Goal: Task Accomplishment & Management: Use online tool/utility

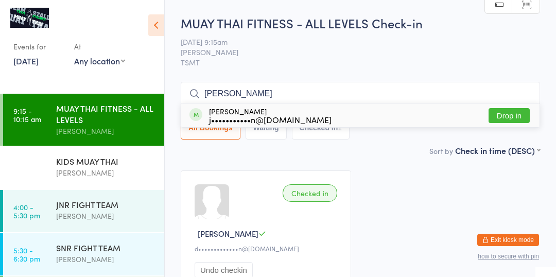
type input "[PERSON_NAME]"
click at [508, 114] on button "Drop in" at bounding box center [508, 115] width 41 height 15
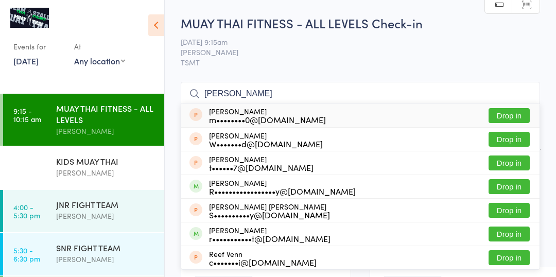
type input "[PERSON_NAME]"
click at [511, 188] on button "Drop in" at bounding box center [508, 186] width 41 height 15
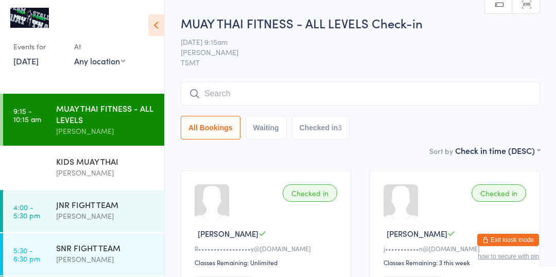
click at [337, 89] on input "search" at bounding box center [360, 94] width 359 height 24
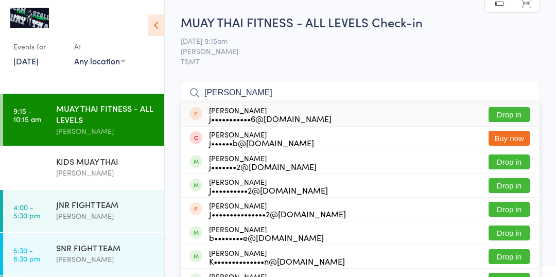
click at [547, 106] on ui-view "MUAY THAI FITNESS - ALL LEVELS Check-in [DATE] 9:15am [PERSON_NAME] TSMT Manual…" at bounding box center [360, 233] width 391 height 440
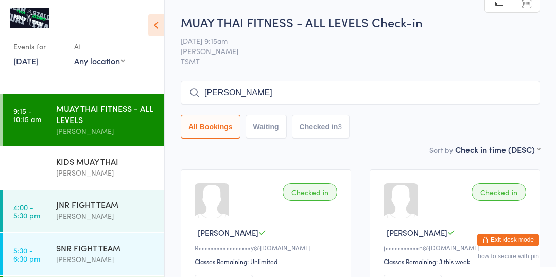
click at [392, 89] on input "[PERSON_NAME]" at bounding box center [360, 93] width 359 height 24
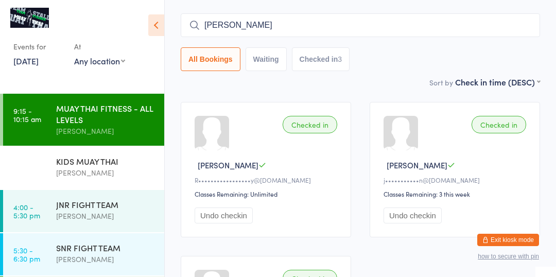
scroll to position [82, 0]
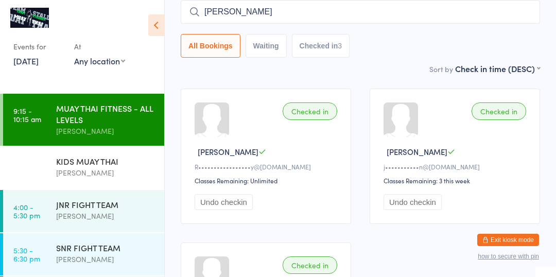
click at [367, 20] on input "[PERSON_NAME]" at bounding box center [360, 12] width 359 height 24
type input "j"
click at [540, 38] on ui-view "MUAY THAI FITNESS - ALL LEVELS Check-in [DATE] 9:15am [PERSON_NAME] TSMT Manual…" at bounding box center [360, 152] width 391 height 440
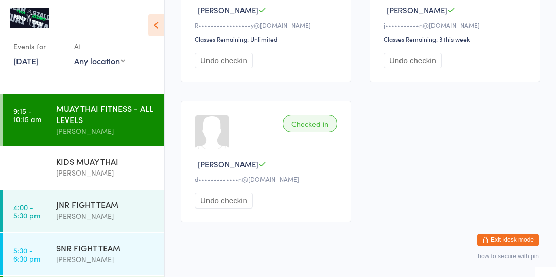
scroll to position [239, 0]
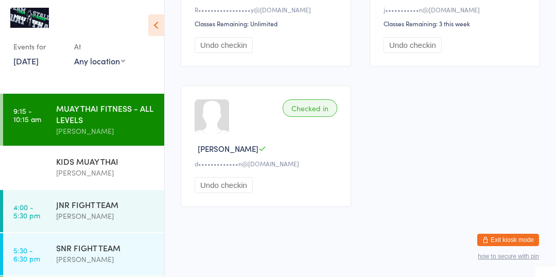
click at [115, 132] on div "[PERSON_NAME]" at bounding box center [105, 131] width 99 height 12
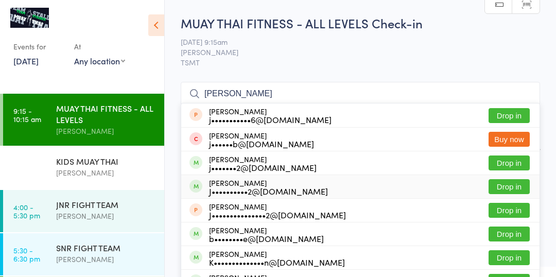
type input "[PERSON_NAME]"
click at [499, 185] on button "Drop in" at bounding box center [508, 186] width 41 height 15
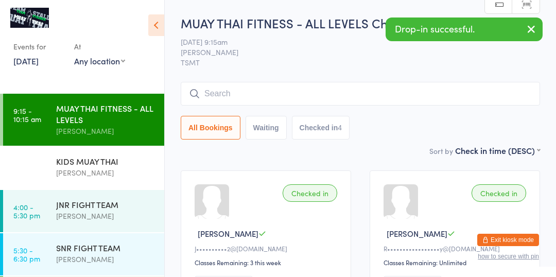
click at [269, 92] on input "search" at bounding box center [360, 94] width 359 height 24
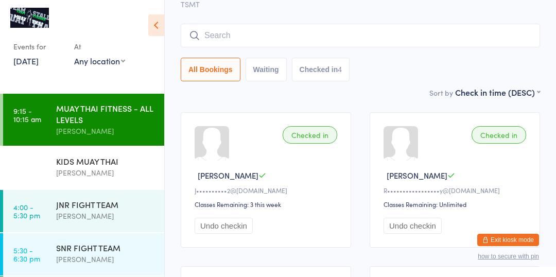
scroll to position [82, 0]
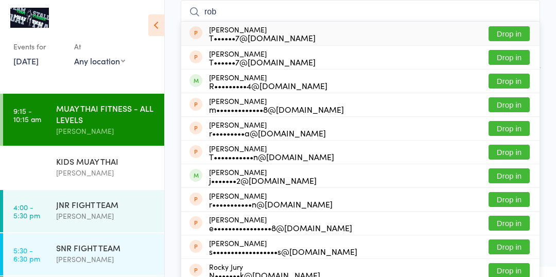
type input "rob"
click at [506, 81] on button "Drop in" at bounding box center [508, 81] width 41 height 15
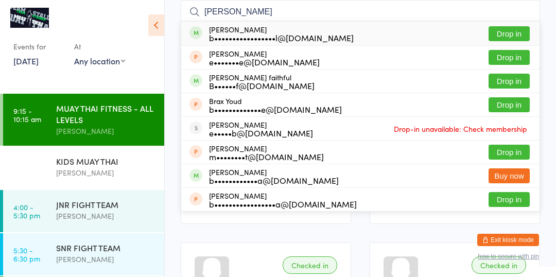
type input "[PERSON_NAME]"
click at [511, 32] on button "Drop in" at bounding box center [508, 33] width 41 height 15
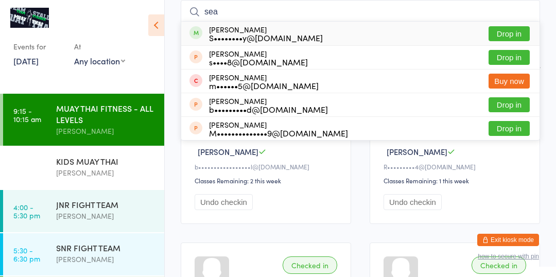
type input "sea"
click at [508, 33] on button "Drop in" at bounding box center [508, 33] width 41 height 15
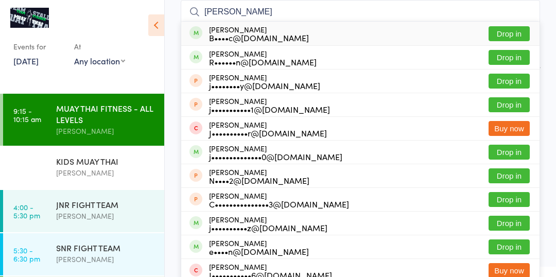
type input "[PERSON_NAME]"
click at [506, 31] on button "Drop in" at bounding box center [508, 33] width 41 height 15
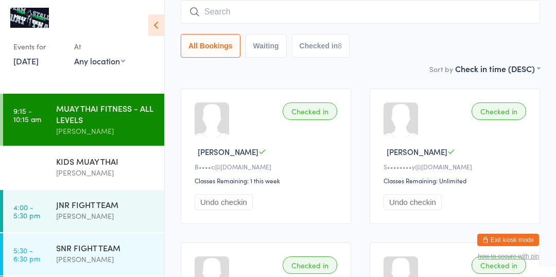
click at [366, 47] on div "All Bookings Waiting Checked in 8" at bounding box center [360, 46] width 359 height 24
click at [293, 12] on input "search" at bounding box center [360, 12] width 359 height 24
type input "h"
